Goal: Transaction & Acquisition: Purchase product/service

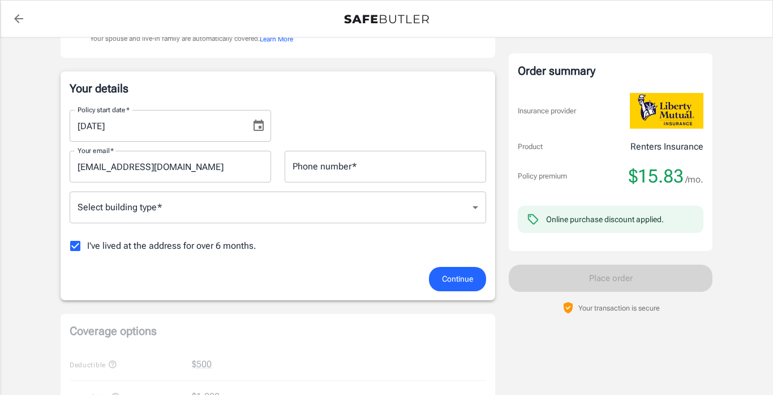
scroll to position [152, 0]
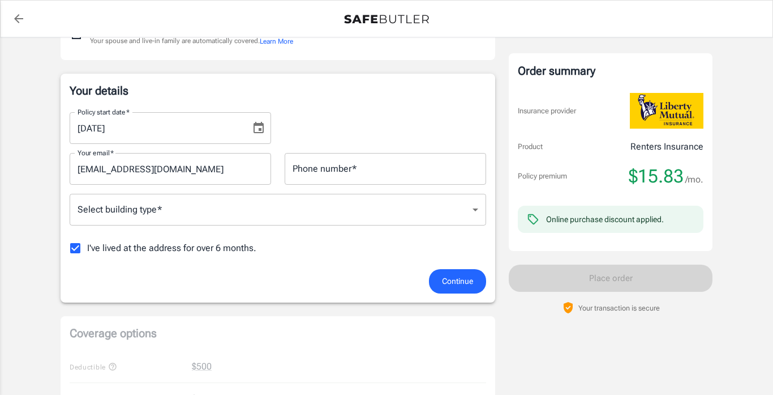
click at [468, 216] on body "Policy premium $ 15.83 /mo Liberty Mutual Renters Insurance 3523 POPLAR AVE 1 M…" at bounding box center [386, 383] width 773 height 1071
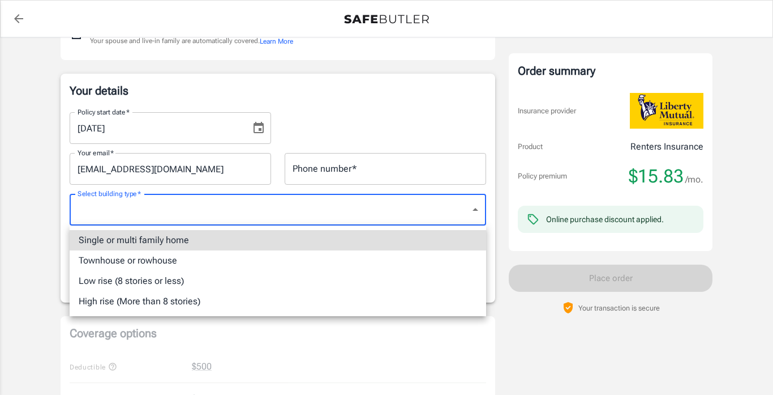
click at [468, 216] on div at bounding box center [386, 197] width 773 height 395
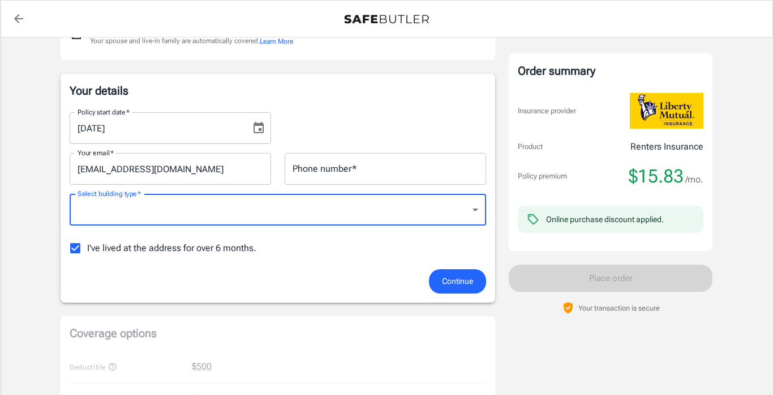
click at [468, 216] on body "Policy premium $ 15.83 /mo Liberty Mutual Renters Insurance 3523 POPLAR AVE 1 M…" at bounding box center [386, 383] width 773 height 1071
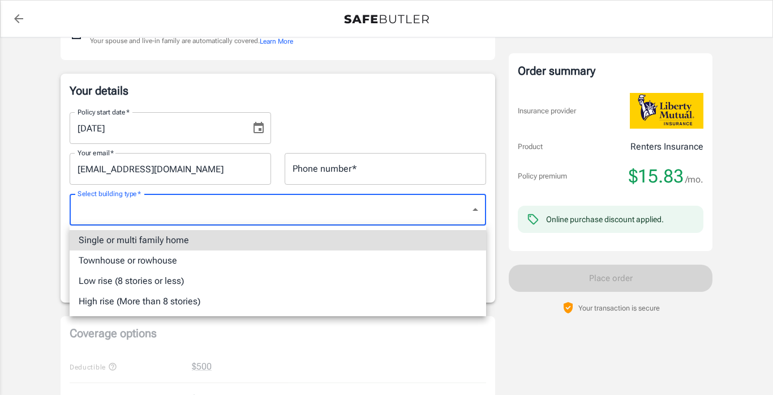
click at [267, 245] on li "Single or multi family home" at bounding box center [278, 240] width 417 height 20
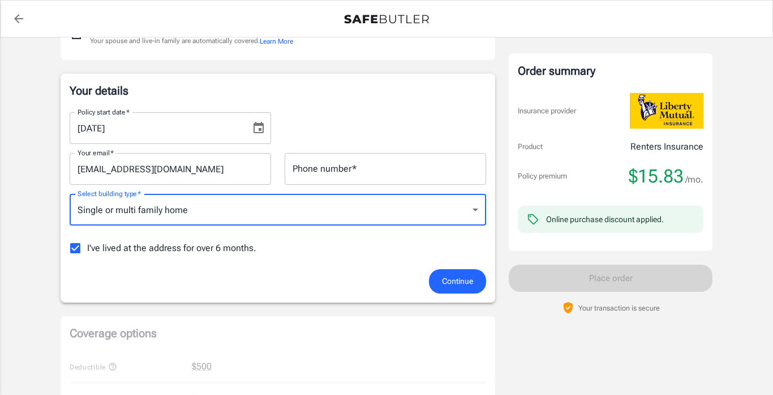
type input "singlefamily"
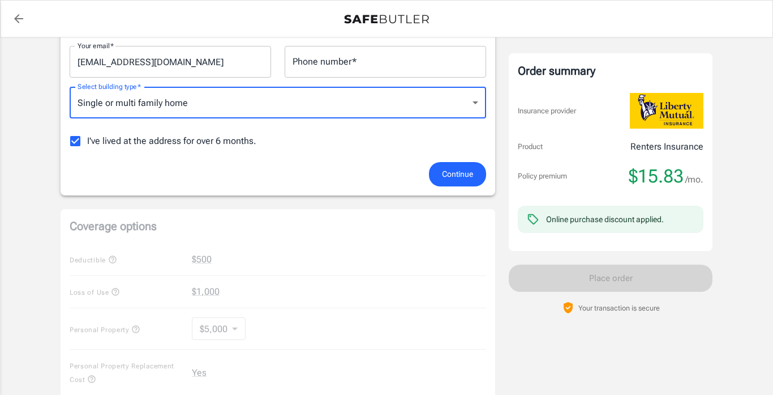
scroll to position [0, 0]
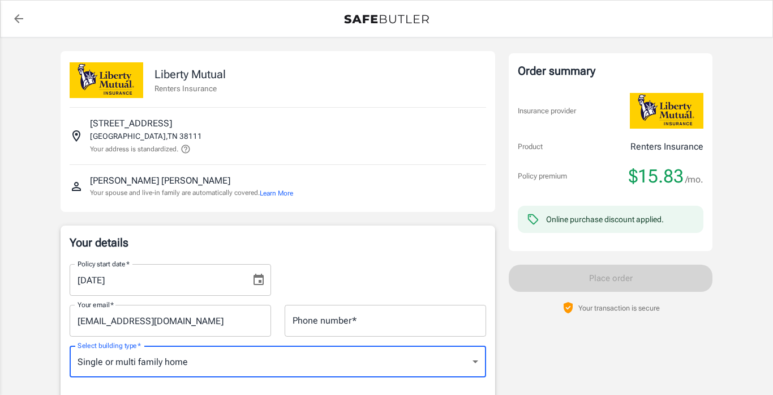
click at [23, 26] on link "back to quotes" at bounding box center [18, 18] width 23 height 23
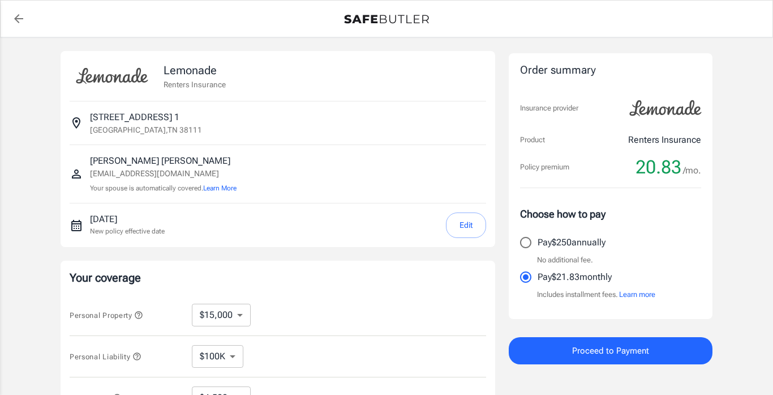
select select "15000"
select select "500"
click at [468, 219] on button "Edit" at bounding box center [466, 224] width 40 height 25
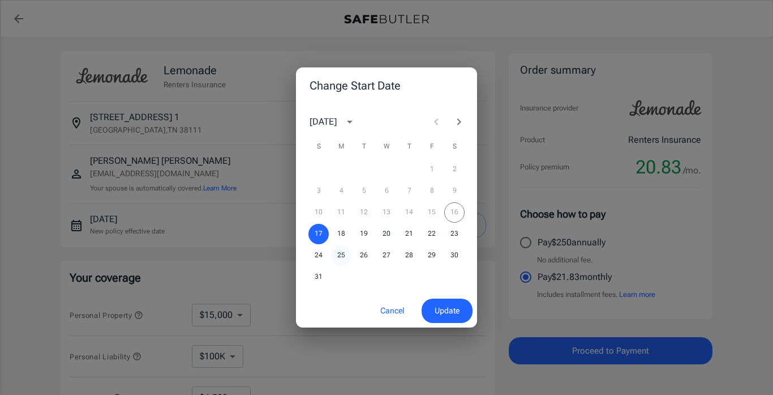
click at [339, 254] on button "25" at bounding box center [341, 255] width 20 height 20
click at [464, 311] on button "Update" at bounding box center [447, 310] width 51 height 24
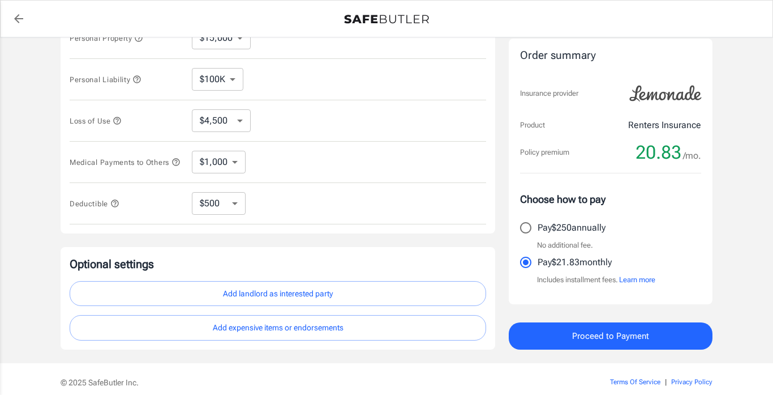
scroll to position [329, 0]
